Goal: Navigation & Orientation: Find specific page/section

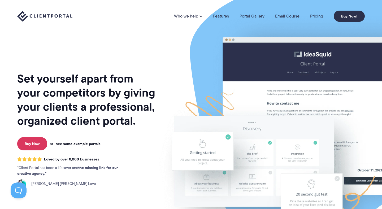
click at [318, 16] on link "Pricing" at bounding box center [316, 16] width 13 height 4
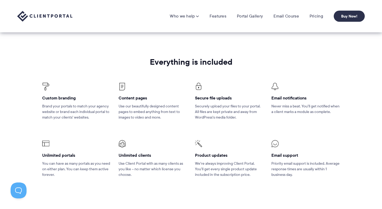
scroll to position [55, 0]
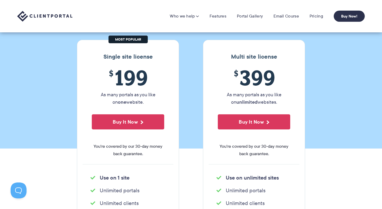
click at [41, 19] on img at bounding box center [44, 16] width 55 height 11
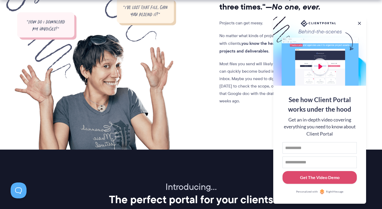
scroll to position [493, 0]
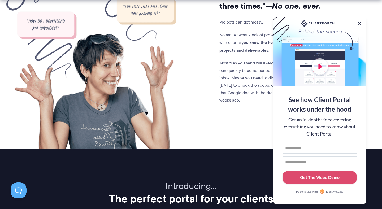
click at [359, 23] on button at bounding box center [360, 23] width 6 height 6
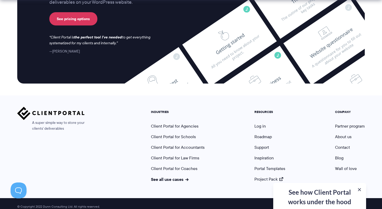
scroll to position [2228, 0]
